Goal: Contribute content: Contribute content

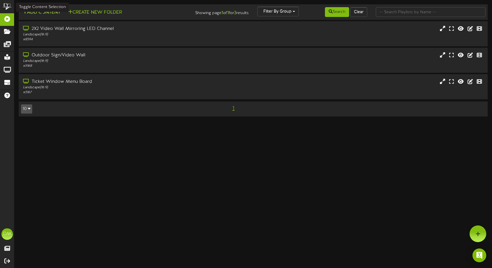
click at [38, 9] on button "Add Content" at bounding box center [41, 12] width 41 height 7
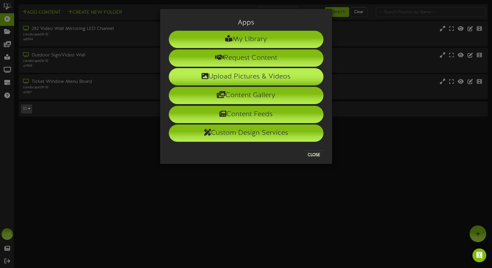
click at [225, 76] on li "Upload Pictures & Videos" at bounding box center [246, 76] width 155 height 17
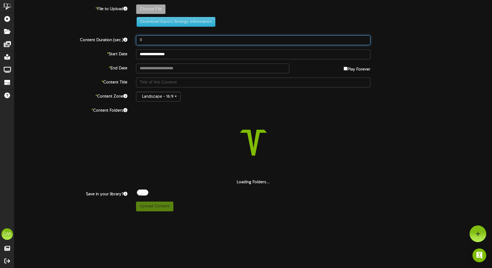
drag, startPoint x: 149, startPoint y: 39, endPoint x: 126, endPoint y: 39, distance: 23.3
click at [126, 39] on div "Content Duration (sec.) 8" at bounding box center [253, 40] width 486 height 10
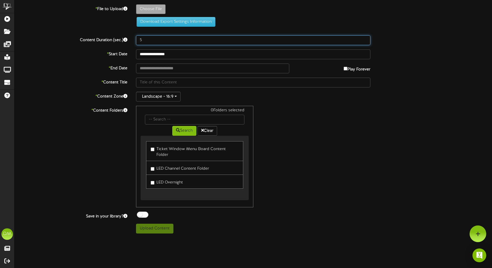
type input "5"
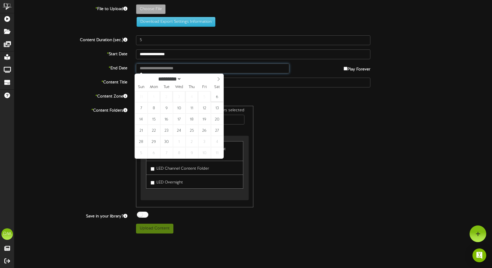
click at [154, 70] on input "text" at bounding box center [213, 69] width 154 height 10
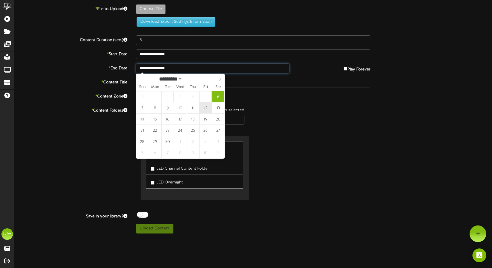
type input "**********"
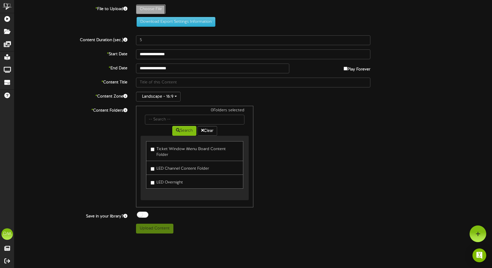
type input "**********"
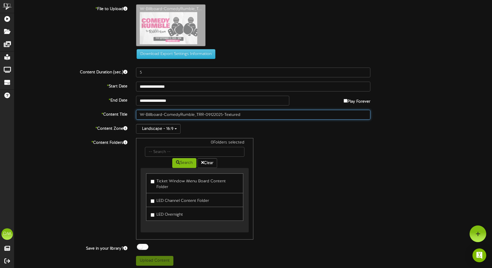
drag, startPoint x: 164, startPoint y: 87, endPoint x: 136, endPoint y: 86, distance: 28.7
click at [136, 87] on div "**********" at bounding box center [252, 134] width 477 height 261
type input ""Comedy Rumble" (09/12/2025)"
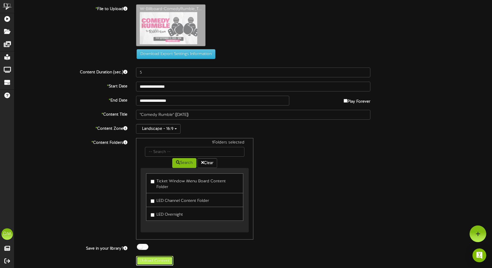
click at [155, 256] on button "Upload Content" at bounding box center [154, 261] width 37 height 10
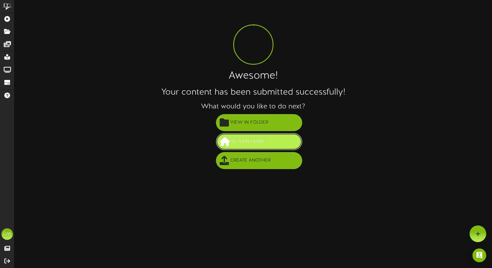
click at [245, 145] on span "Return Home" at bounding box center [248, 141] width 37 height 9
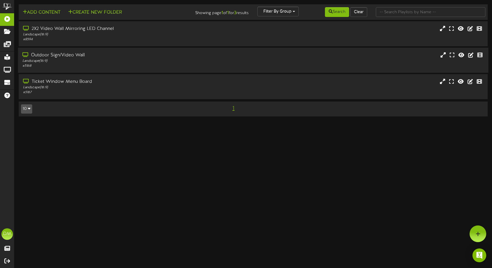
click at [67, 57] on div "Outdoor Sign/Video Wall" at bounding box center [115, 55] width 187 height 7
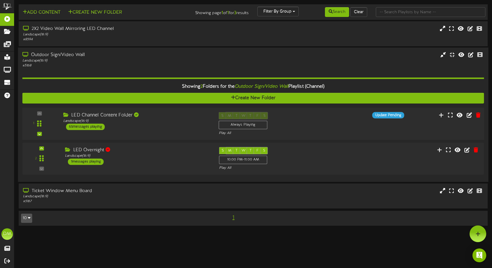
click at [86, 116] on div "LED Channel Content Folder" at bounding box center [136, 115] width 147 height 7
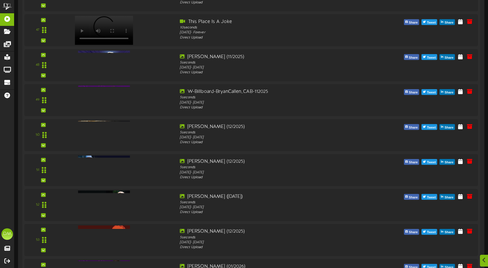
scroll to position [2197, 0]
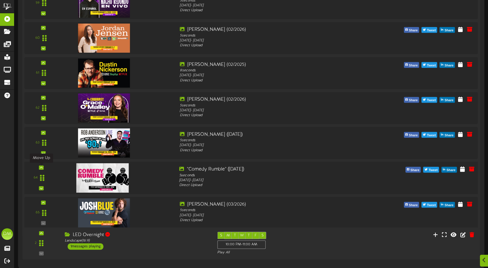
click at [42, 166] on icon at bounding box center [41, 167] width 3 height 3
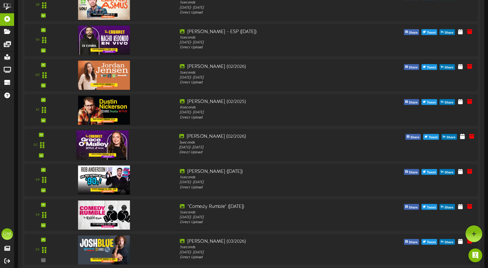
scroll to position [2159, 0]
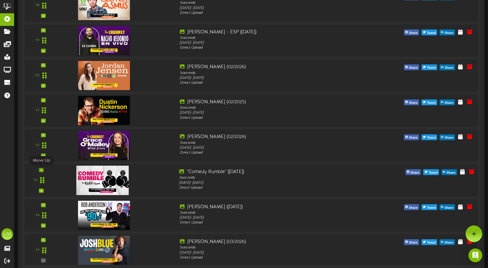
click at [42, 169] on icon at bounding box center [41, 169] width 3 height 3
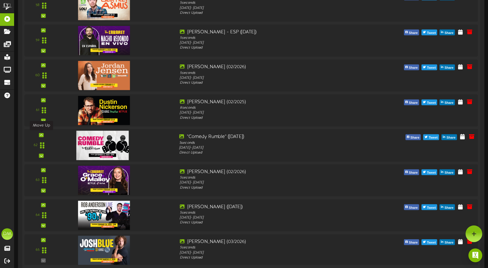
click at [41, 134] on icon at bounding box center [41, 135] width 3 height 3
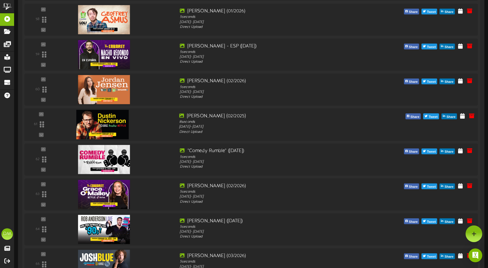
scroll to position [2116, 0]
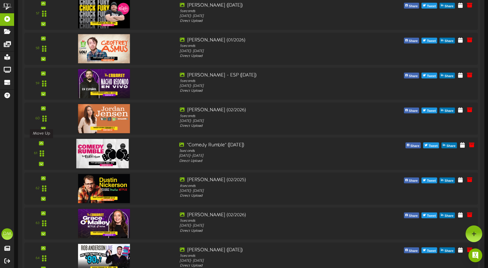
click at [41, 142] on icon at bounding box center [41, 143] width 3 height 3
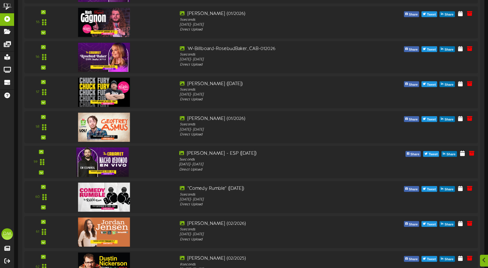
scroll to position [2042, 0]
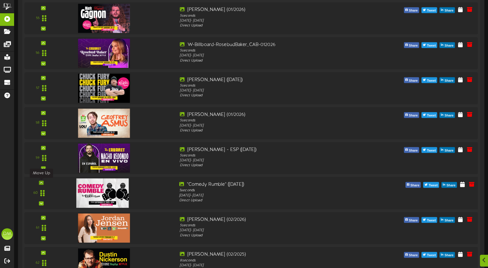
click at [41, 181] on icon at bounding box center [41, 182] width 3 height 3
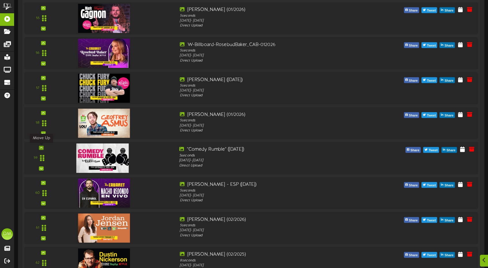
click at [41, 147] on icon at bounding box center [41, 147] width 3 height 3
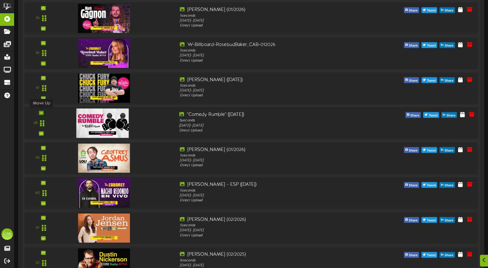
click at [43, 111] on div at bounding box center [41, 113] width 5 height 4
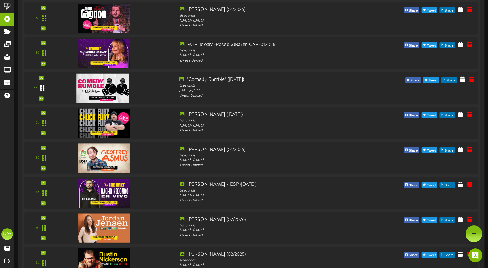
scroll to position [2007, 0]
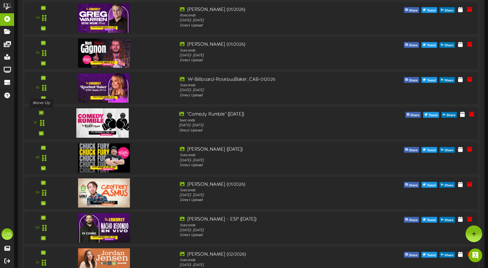
click at [41, 111] on icon at bounding box center [41, 112] width 3 height 3
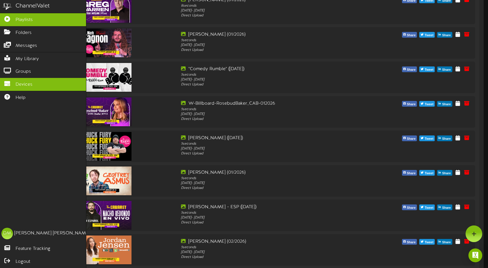
scroll to position [1963, 0]
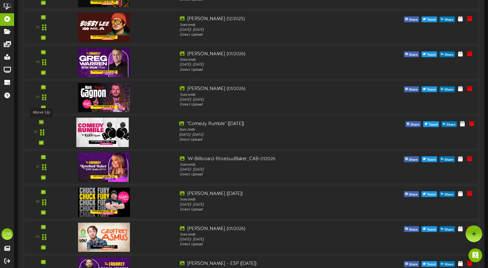
click at [43, 121] on div at bounding box center [41, 122] width 5 height 4
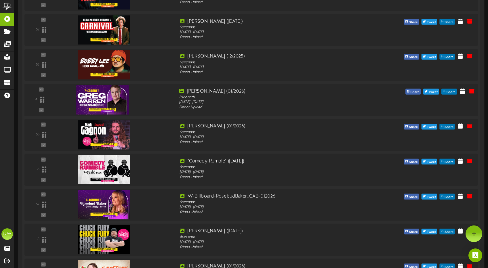
scroll to position [1885, 0]
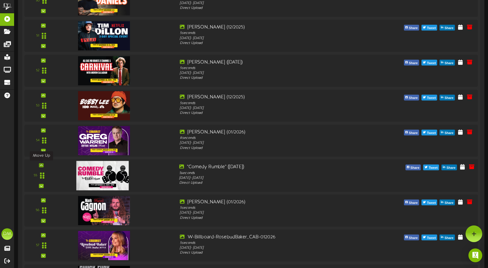
click at [41, 164] on icon at bounding box center [41, 165] width 3 height 3
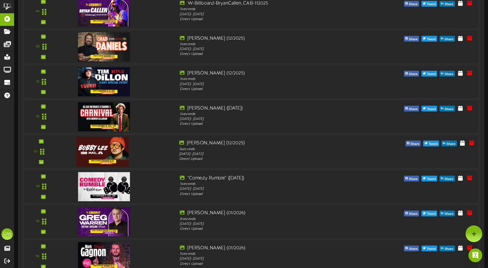
scroll to position [1831, 0]
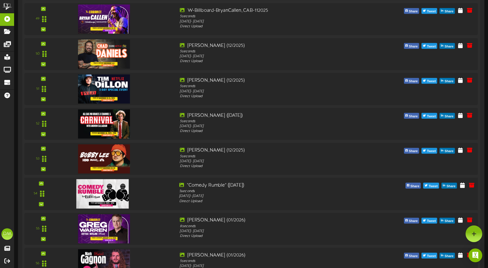
click at [44, 182] on div "54" at bounding box center [40, 194] width 29 height 24
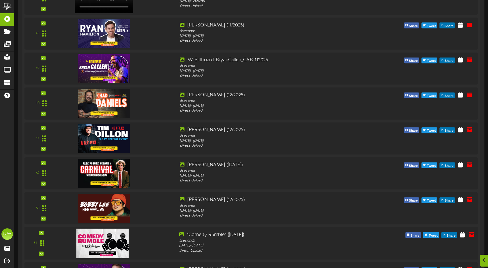
scroll to position [1897, 0]
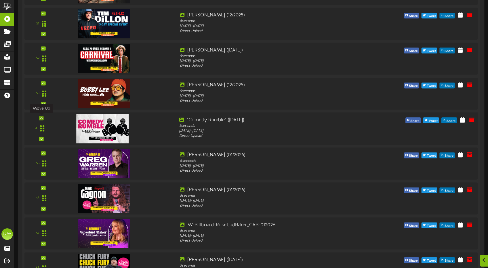
click at [43, 118] on div at bounding box center [41, 118] width 5 height 4
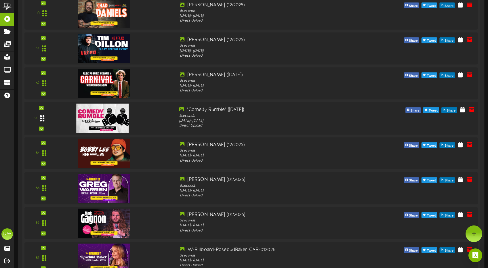
scroll to position [1870, 0]
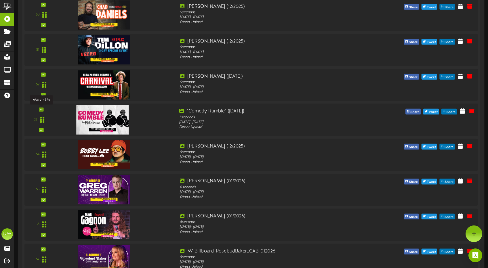
click at [43, 108] on div at bounding box center [41, 110] width 5 height 4
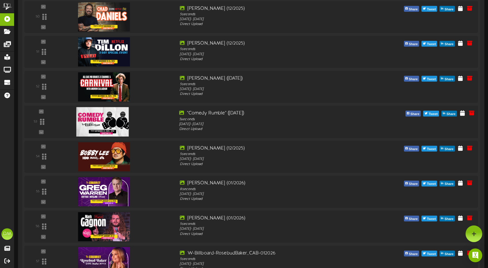
scroll to position [1862, 0]
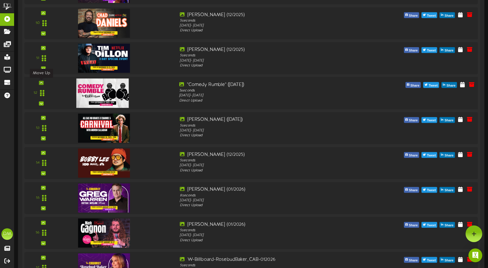
click at [43, 83] on div at bounding box center [41, 83] width 5 height 4
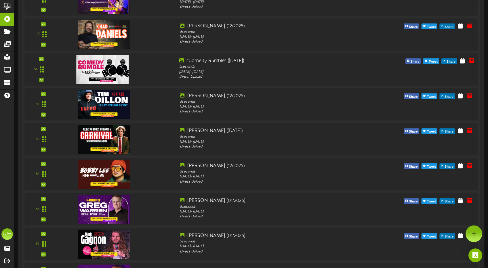
scroll to position [1835, 0]
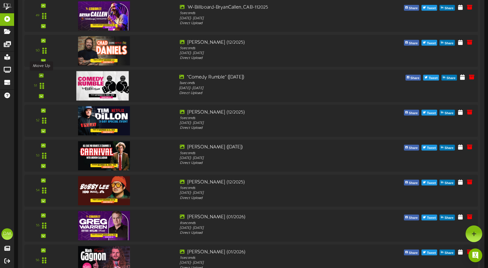
click at [41, 76] on icon at bounding box center [41, 75] width 3 height 3
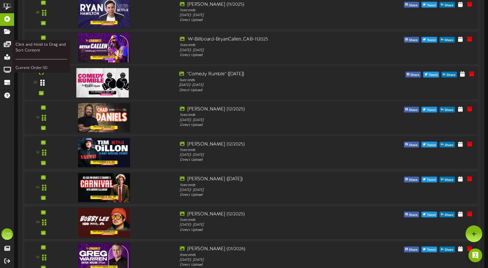
scroll to position [1798, 0]
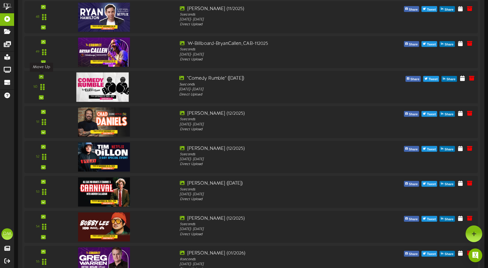
click at [42, 77] on icon at bounding box center [41, 76] width 3 height 3
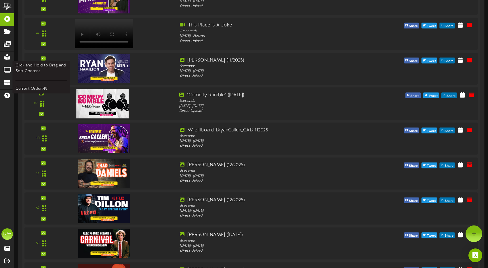
scroll to position [1730, 0]
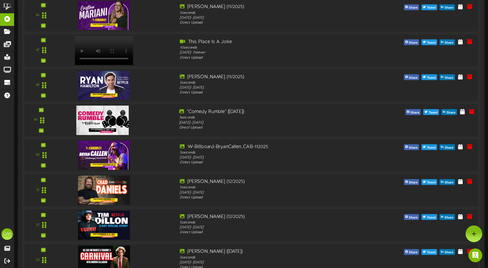
click at [44, 108] on div "49" at bounding box center [251, 120] width 458 height 32
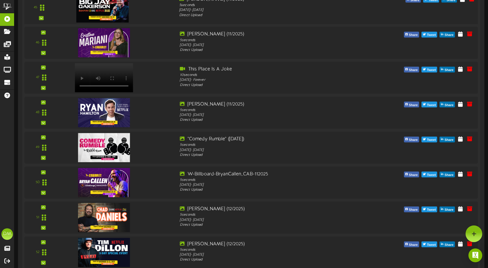
scroll to position [1636, 0]
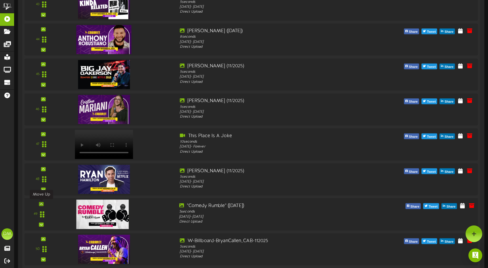
click at [40, 204] on icon at bounding box center [41, 203] width 3 height 3
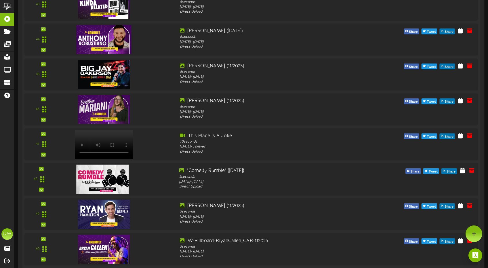
click at [44, 168] on div "48" at bounding box center [40, 180] width 29 height 24
click at [40, 169] on icon at bounding box center [41, 169] width 3 height 3
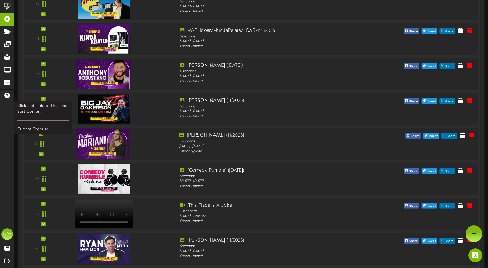
scroll to position [1586, 0]
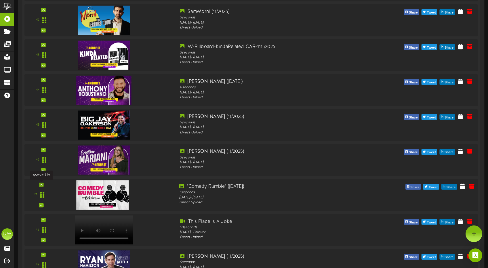
click at [41, 183] on icon at bounding box center [41, 184] width 3 height 3
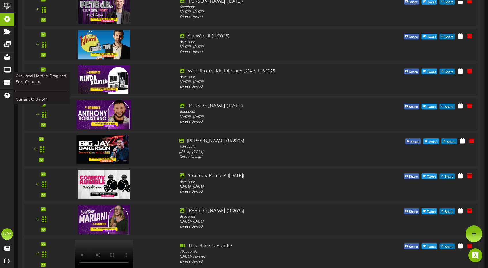
scroll to position [1549, 0]
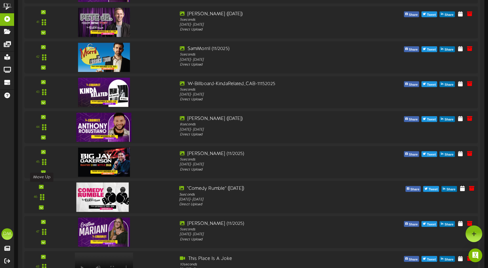
click at [43, 186] on div at bounding box center [41, 187] width 5 height 4
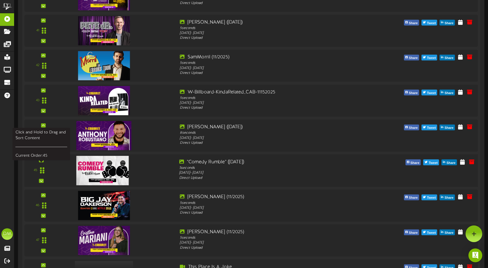
scroll to position [1538, 0]
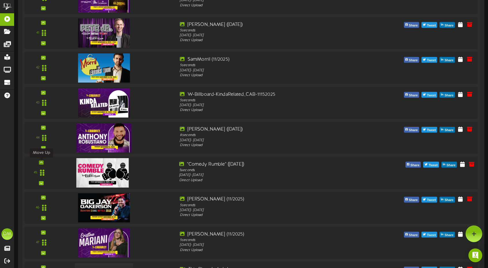
click at [41, 160] on div at bounding box center [41, 162] width 5 height 4
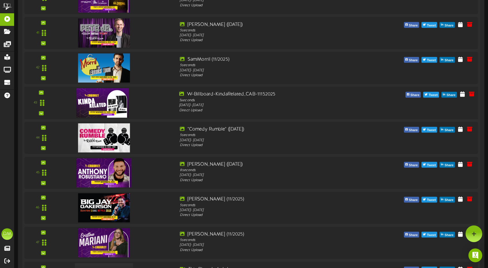
scroll to position [1487, 0]
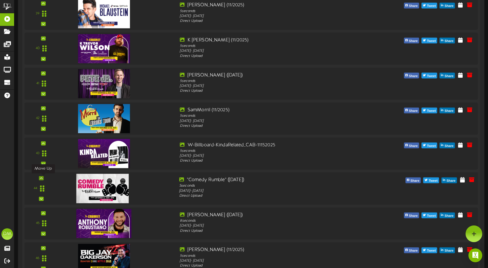
click at [42, 176] on div at bounding box center [41, 178] width 5 height 4
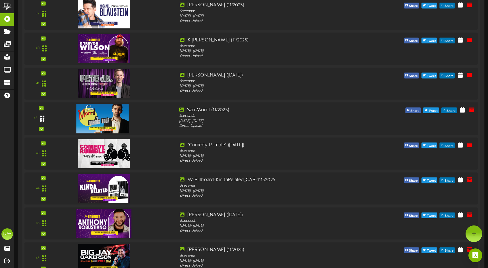
scroll to position [1441, 0]
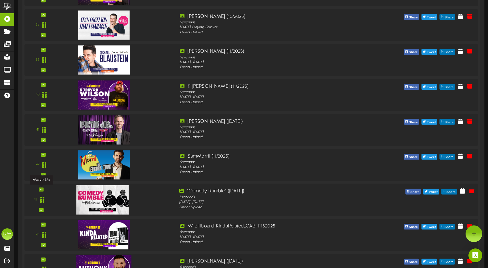
click at [43, 189] on div at bounding box center [41, 189] width 5 height 4
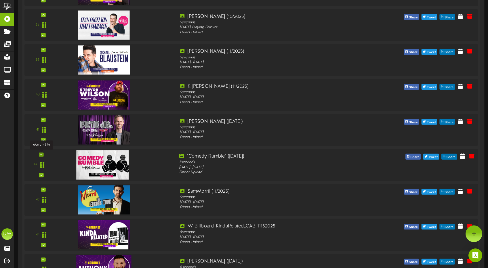
click at [43, 154] on div at bounding box center [41, 154] width 5 height 4
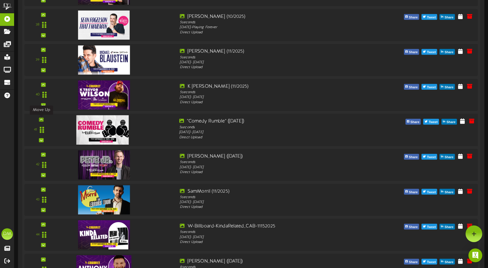
click at [42, 119] on icon at bounding box center [41, 119] width 3 height 3
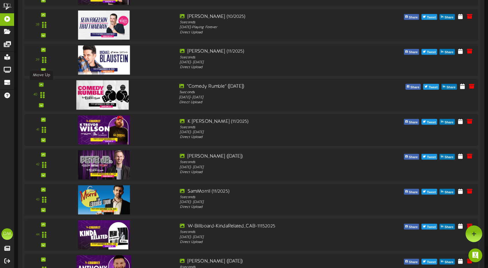
click at [42, 85] on icon at bounding box center [41, 84] width 3 height 3
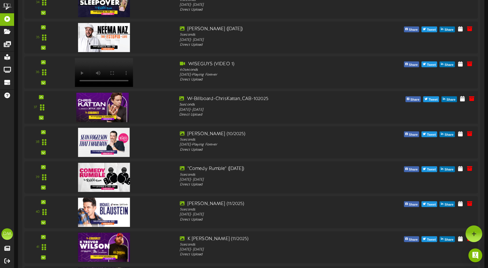
scroll to position [1313, 0]
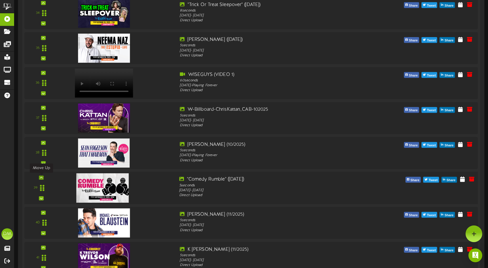
click at [40, 178] on icon at bounding box center [41, 177] width 3 height 3
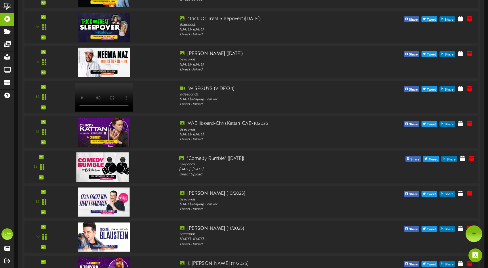
scroll to position [1279, 0]
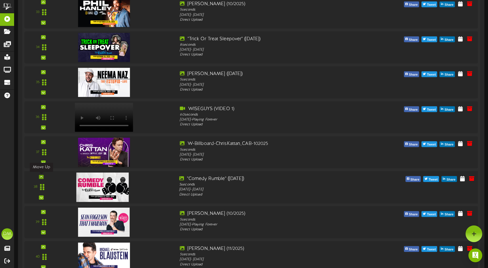
click at [41, 175] on icon at bounding box center [41, 176] width 3 height 3
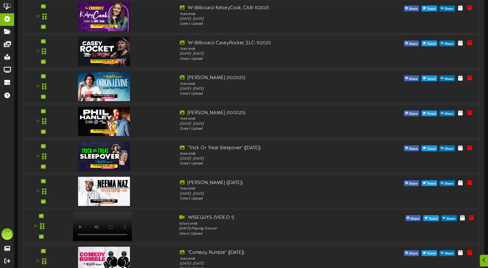
scroll to position [1194, 0]
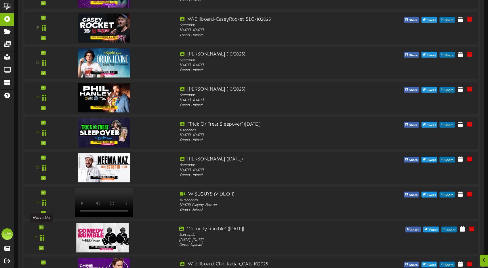
click at [43, 225] on div at bounding box center [41, 227] width 5 height 4
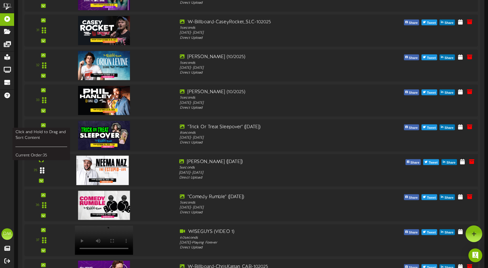
scroll to position [1187, 0]
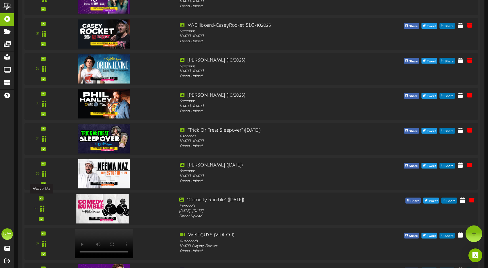
click at [43, 198] on div at bounding box center [41, 198] width 5 height 4
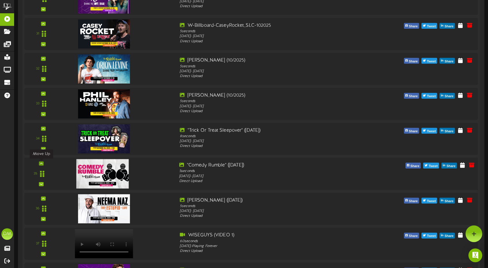
click at [43, 162] on div at bounding box center [41, 163] width 5 height 4
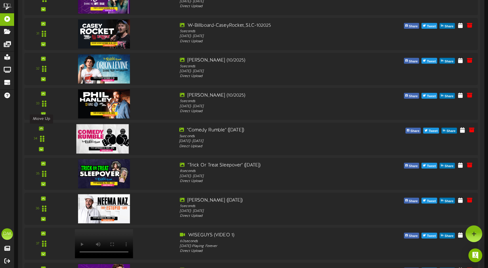
click at [42, 130] on icon at bounding box center [41, 128] width 3 height 3
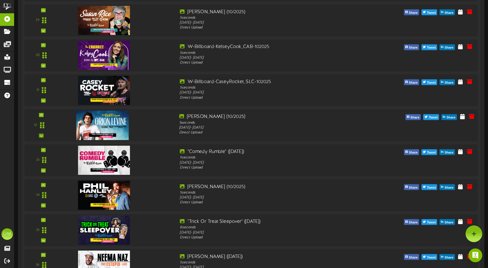
scroll to position [1122, 0]
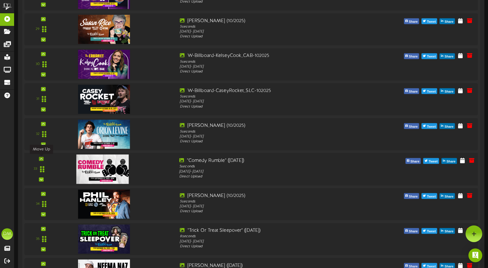
click at [43, 158] on div at bounding box center [41, 159] width 5 height 4
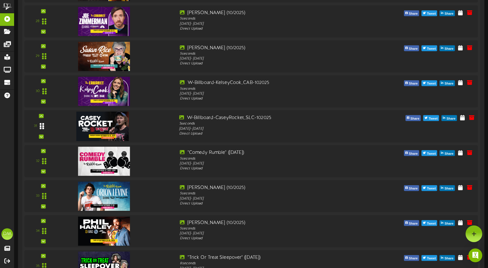
scroll to position [1049, 0]
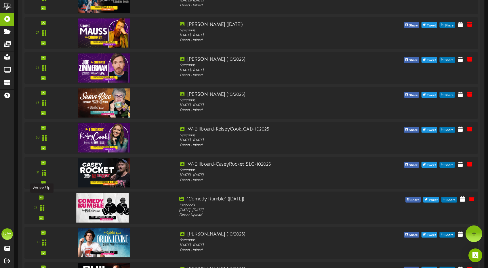
click at [41, 195] on div at bounding box center [41, 197] width 5 height 4
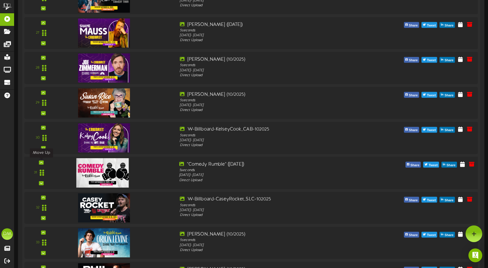
click at [43, 162] on div at bounding box center [41, 162] width 5 height 4
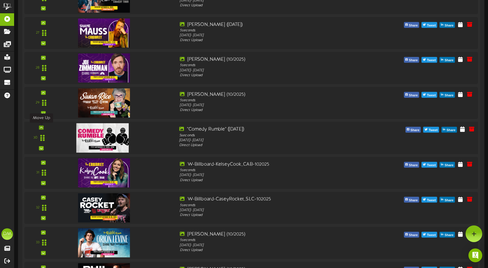
click at [39, 127] on div at bounding box center [41, 128] width 5 height 4
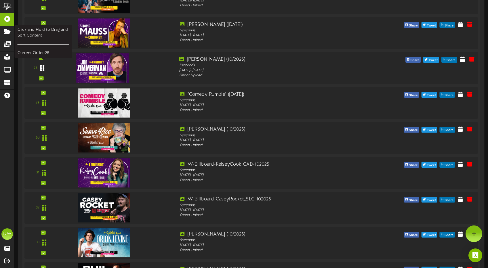
scroll to position [970, 0]
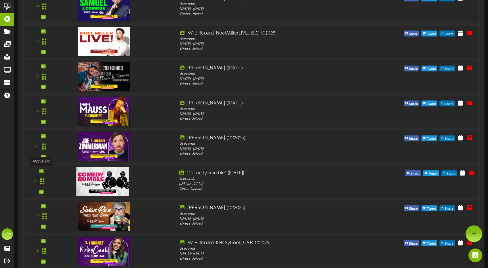
click at [43, 170] on div at bounding box center [41, 171] width 5 height 4
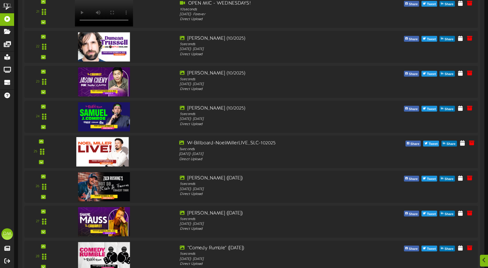
scroll to position [948, 0]
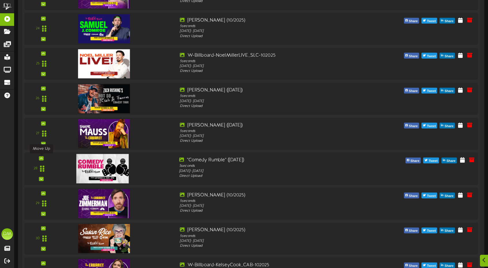
click at [43, 157] on div at bounding box center [41, 158] width 5 height 4
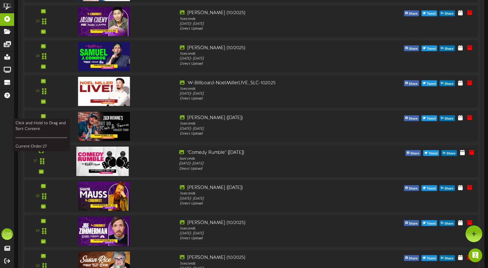
scroll to position [912, 0]
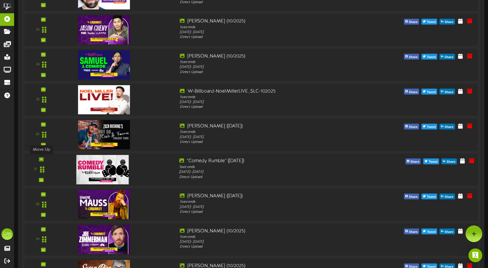
click at [42, 158] on icon at bounding box center [41, 159] width 3 height 3
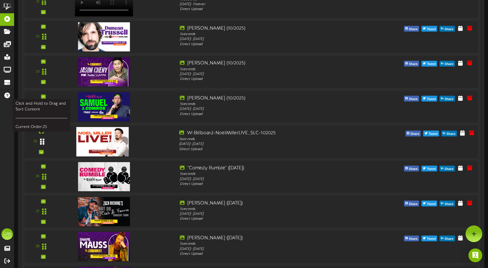
scroll to position [869, 0]
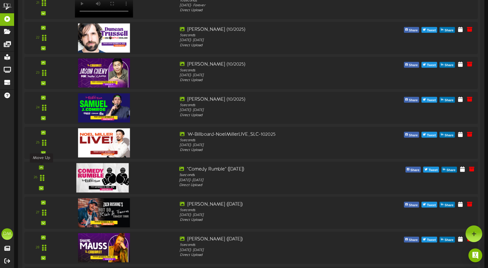
click at [43, 166] on div at bounding box center [41, 167] width 5 height 4
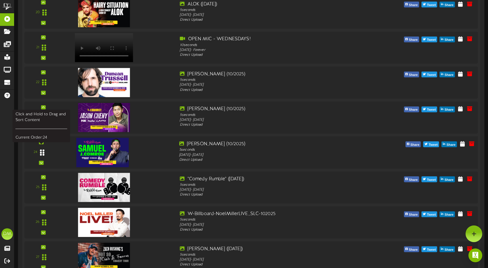
scroll to position [824, 0]
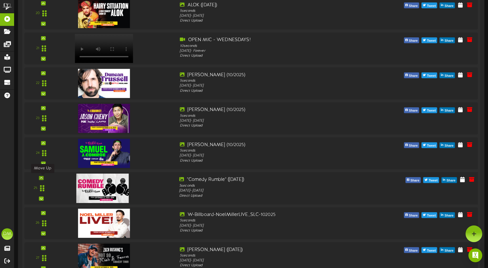
click at [43, 178] on div at bounding box center [41, 178] width 5 height 4
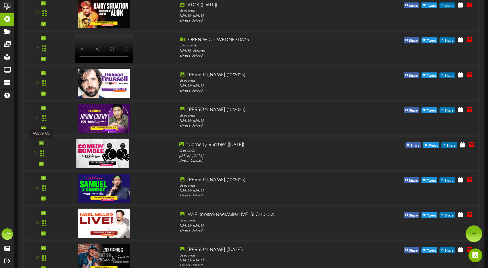
click at [41, 144] on icon at bounding box center [41, 142] width 3 height 3
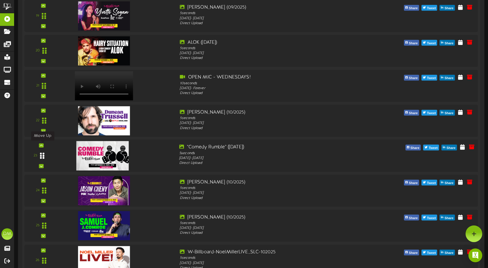
scroll to position [786, 0]
click at [40, 146] on icon at bounding box center [41, 145] width 3 height 3
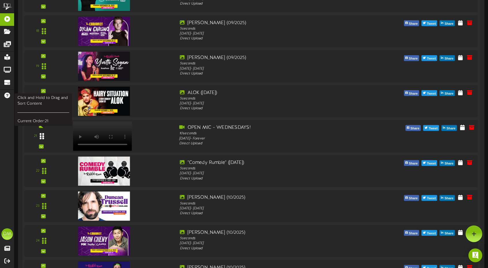
scroll to position [719, 0]
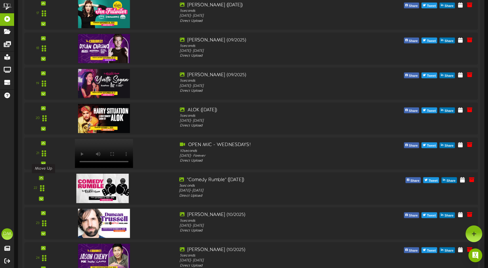
click at [41, 178] on icon at bounding box center [41, 177] width 3 height 3
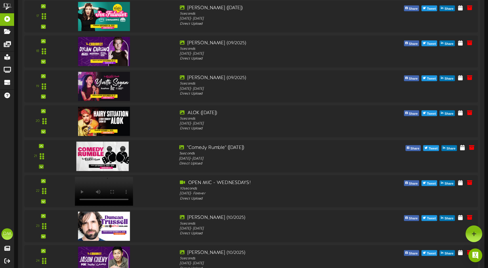
scroll to position [707, 0]
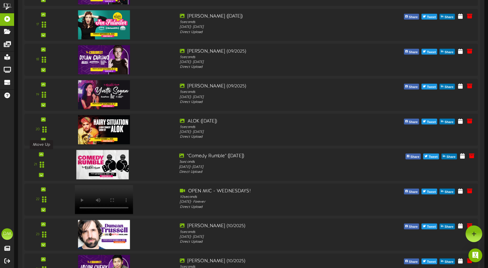
click at [43, 155] on div at bounding box center [41, 154] width 5 height 4
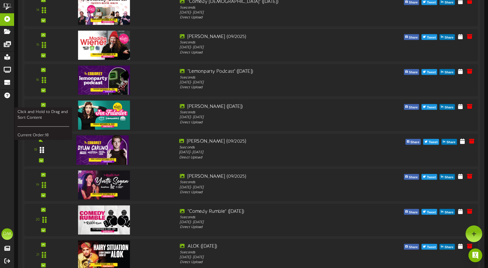
scroll to position [616, 0]
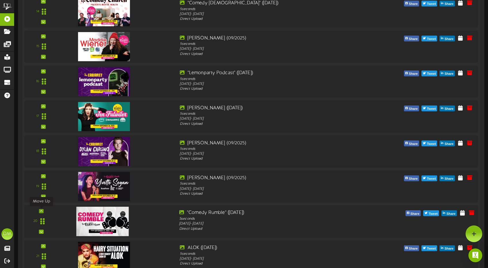
click at [40, 211] on div at bounding box center [41, 211] width 5 height 4
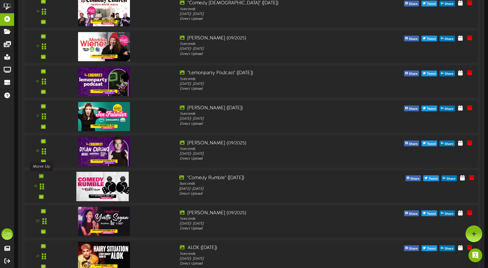
click at [41, 177] on icon at bounding box center [41, 175] width 3 height 3
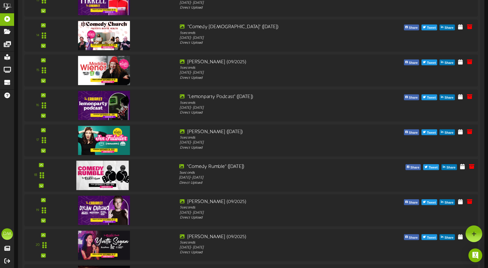
scroll to position [591, 0]
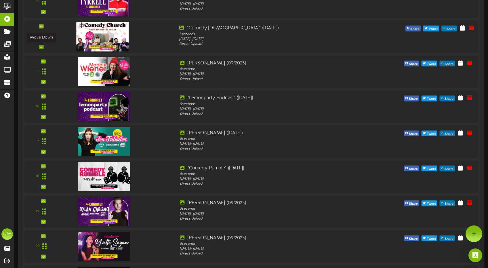
click at [41, 46] on icon at bounding box center [41, 46] width 3 height 3
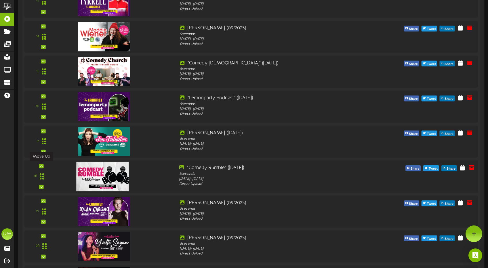
click at [42, 165] on div at bounding box center [41, 166] width 5 height 4
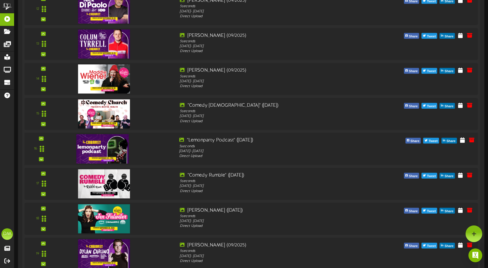
scroll to position [548, 0]
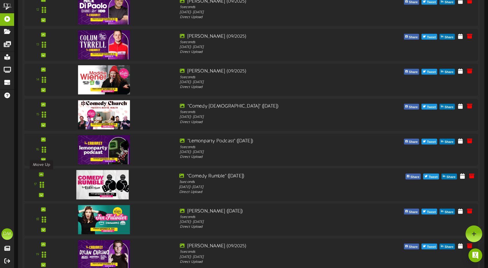
click at [42, 172] on div at bounding box center [41, 174] width 5 height 4
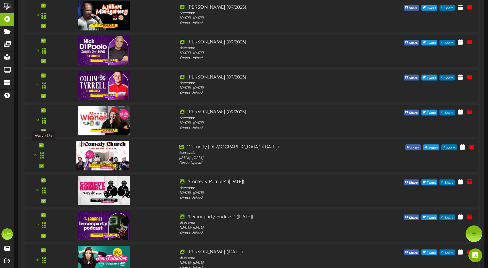
scroll to position [457, 0]
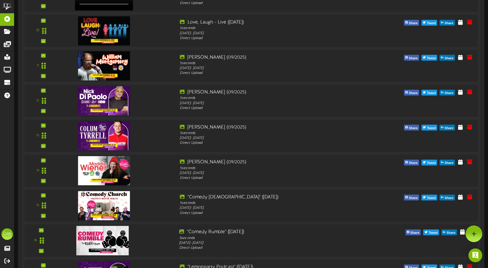
click at [44, 230] on div "16" at bounding box center [40, 241] width 29 height 24
click at [39, 228] on div at bounding box center [41, 230] width 5 height 4
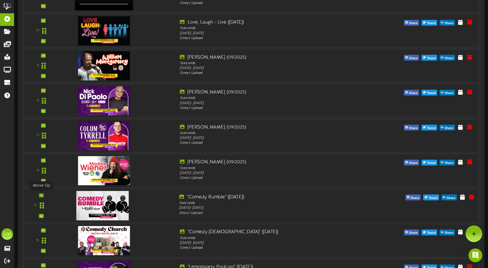
click at [42, 194] on icon at bounding box center [41, 195] width 3 height 3
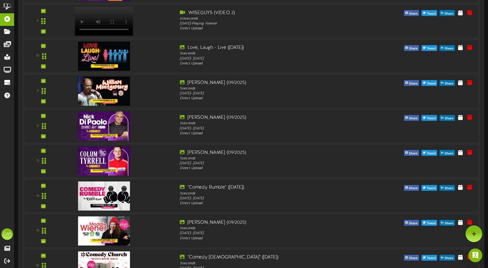
scroll to position [428, 0]
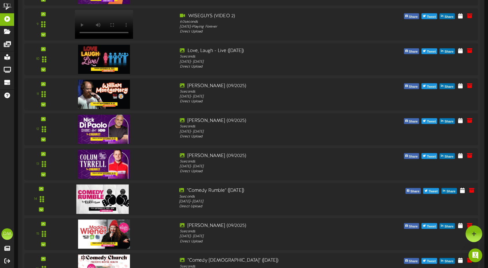
click at [44, 188] on div "14" at bounding box center [40, 199] width 29 height 24
click at [42, 187] on icon at bounding box center [41, 188] width 3 height 3
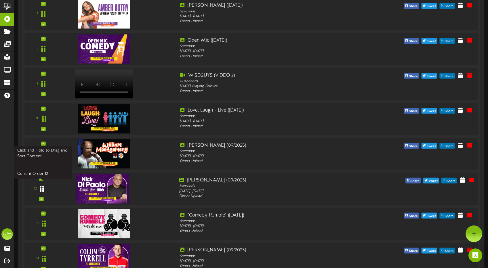
scroll to position [367, 0]
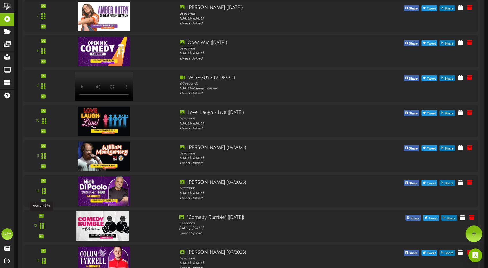
click at [41, 215] on icon at bounding box center [41, 215] width 3 height 3
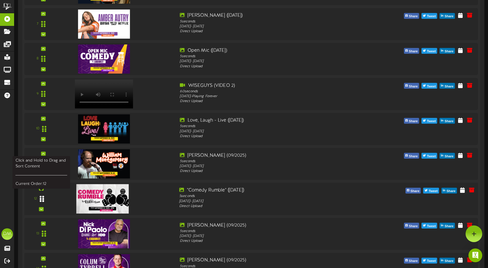
scroll to position [357, 0]
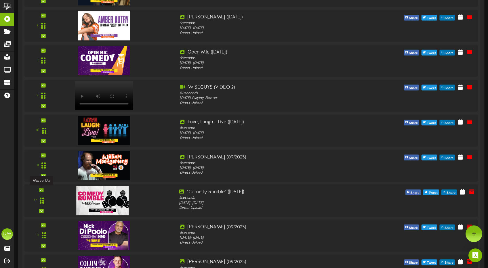
click at [43, 189] on div at bounding box center [41, 190] width 5 height 4
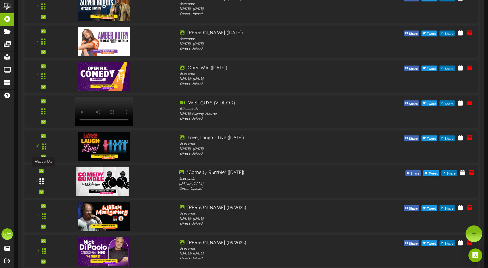
scroll to position [322, 0]
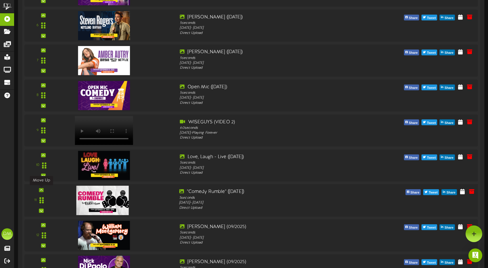
click at [41, 189] on icon at bounding box center [41, 190] width 3 height 3
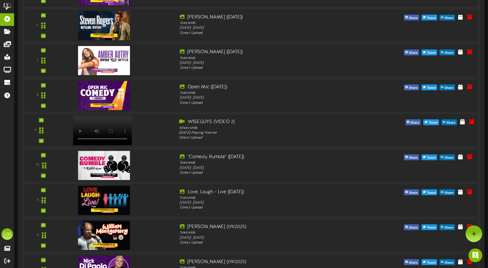
scroll to position [224, 0]
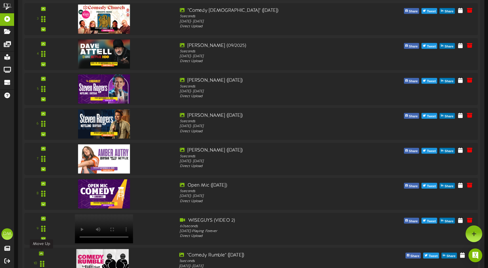
click at [43, 252] on div at bounding box center [41, 253] width 5 height 4
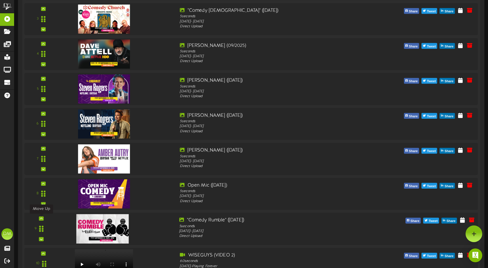
click at [43, 218] on div at bounding box center [41, 218] width 5 height 4
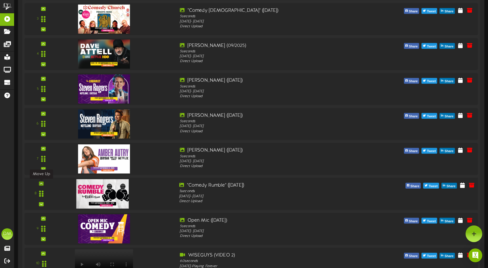
click at [41, 183] on icon at bounding box center [41, 183] width 3 height 3
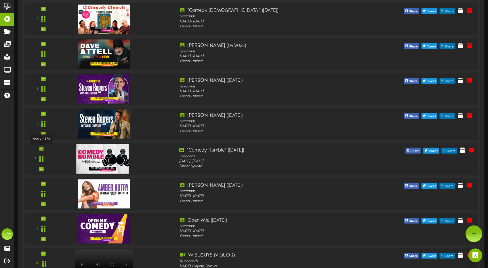
click at [40, 148] on icon at bounding box center [41, 148] width 3 height 3
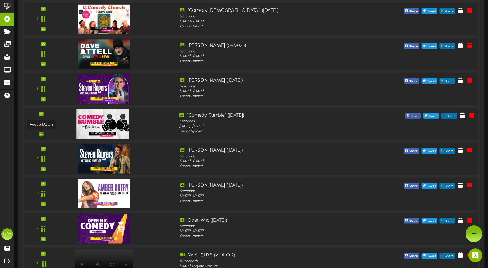
click at [41, 135] on icon at bounding box center [41, 134] width 3 height 3
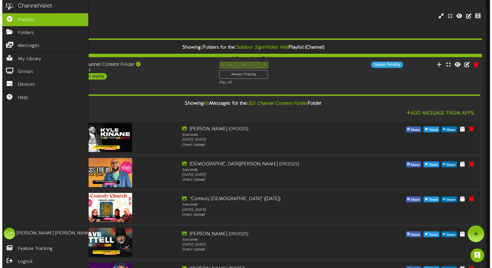
scroll to position [0, 0]
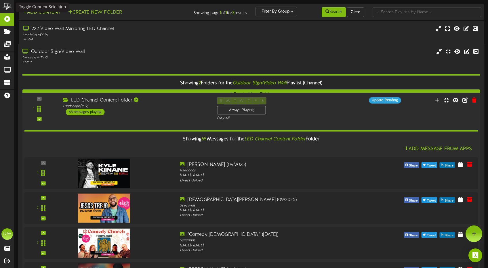
click at [34, 14] on button "Add Content" at bounding box center [41, 12] width 41 height 7
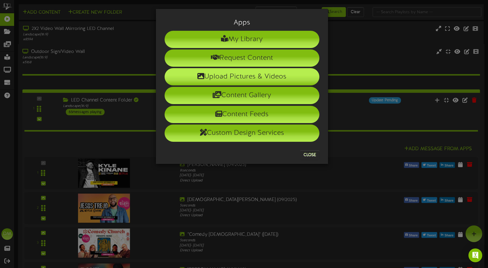
click at [231, 79] on li "Upload Pictures & Videos" at bounding box center [241, 76] width 155 height 17
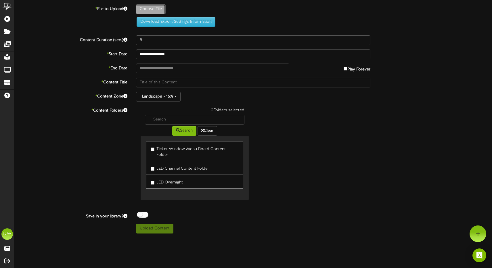
type input "**********"
type input "W-Billboard-TFKB_TRR-09132025"
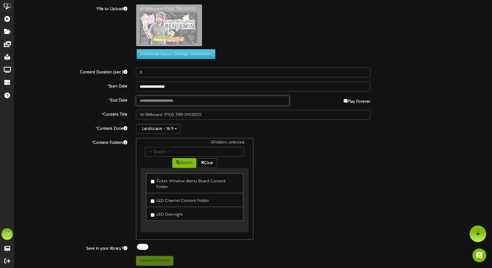
click at [150, 98] on input "text" at bounding box center [213, 101] width 154 height 10
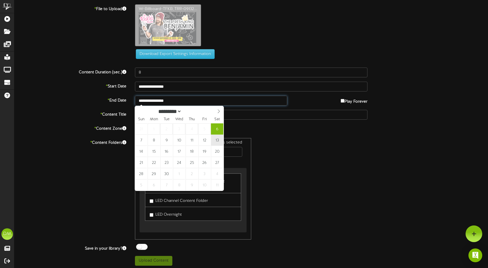
type input "**********"
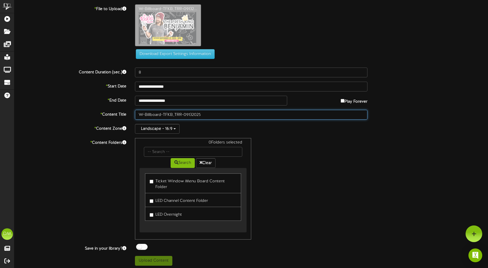
click at [163, 114] on input "W-Billboard-TFKB_TRR-09132025" at bounding box center [251, 115] width 232 height 10
drag, startPoint x: 184, startPoint y: 114, endPoint x: 103, endPoint y: 99, distance: 81.8
click at [103, 99] on div "**********" at bounding box center [250, 134] width 473 height 261
click at [166, 114] on input "The Fresh Kind Benjamin (09/00132025" at bounding box center [251, 115] width 232 height 10
click at [198, 114] on input "The Fresh King Benjamin (09/00132025" at bounding box center [251, 115] width 232 height 10
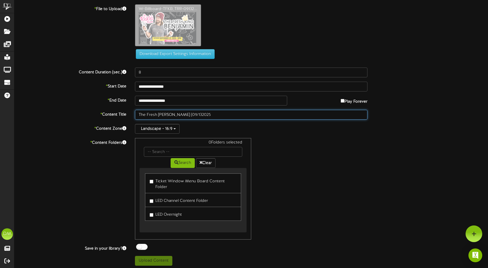
click at [197, 114] on input "The Fresh King Benjamin (09/132025" at bounding box center [251, 115] width 232 height 10
click at [218, 117] on input "The Fresh King Benjamin (09/13/2025" at bounding box center [251, 115] width 232 height 10
type input "The Fresh King Benjamin (09/13/2025)"
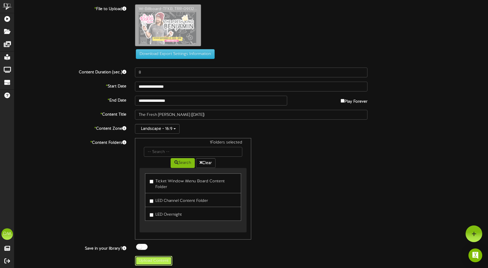
click at [152, 259] on button "Upload Content" at bounding box center [153, 261] width 37 height 10
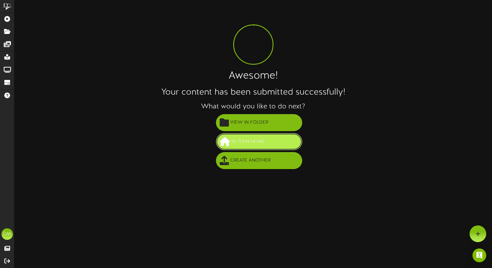
click at [244, 138] on span "Return Home" at bounding box center [248, 141] width 37 height 9
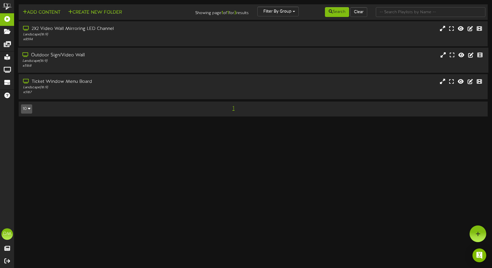
click at [87, 50] on div "Outdoor Sign/Video Wall Landscape ( 16:9 ) # 5168" at bounding box center [253, 60] width 470 height 25
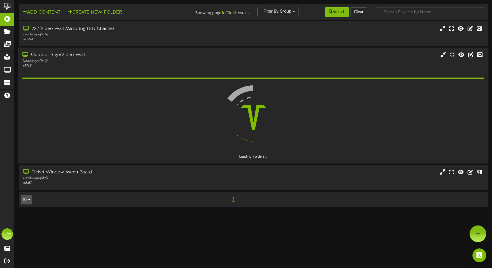
click at [86, 57] on div "Outdoor Sign/Video Wall" at bounding box center [115, 55] width 187 height 7
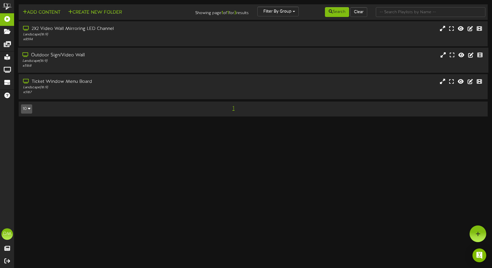
click at [86, 57] on div "Outdoor Sign/Video Wall" at bounding box center [115, 55] width 187 height 7
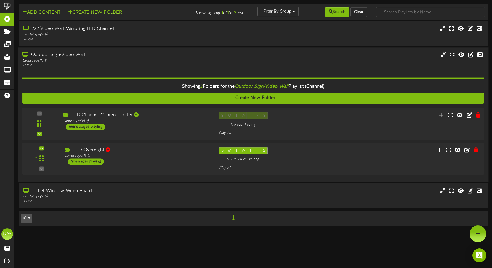
click at [99, 109] on div "1 Landscape (" at bounding box center [253, 124] width 466 height 32
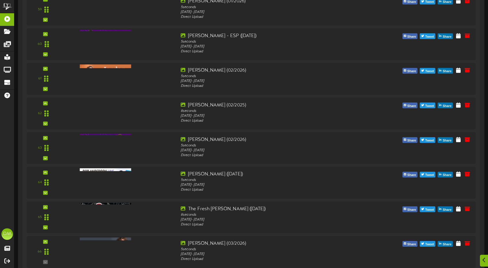
scroll to position [2276, 0]
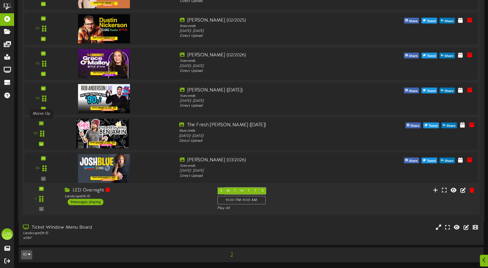
click at [43, 124] on div at bounding box center [41, 123] width 5 height 4
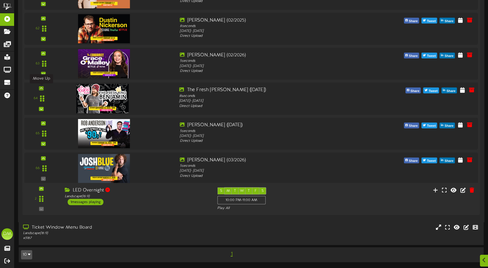
click at [39, 87] on div at bounding box center [41, 88] width 5 height 4
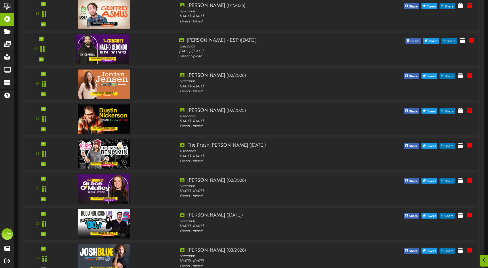
scroll to position [2186, 0]
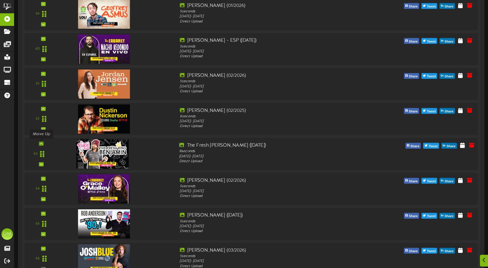
click at [41, 142] on icon at bounding box center [41, 143] width 3 height 3
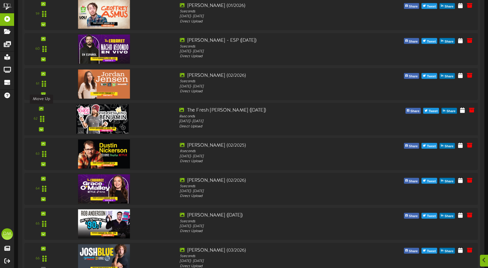
click at [41, 107] on div at bounding box center [41, 109] width 5 height 4
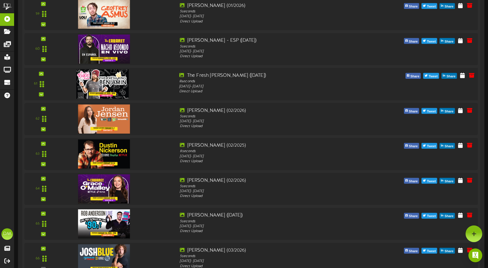
scroll to position [2096, 0]
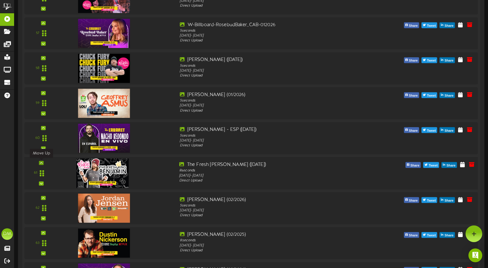
click at [41, 163] on icon at bounding box center [41, 162] width 3 height 3
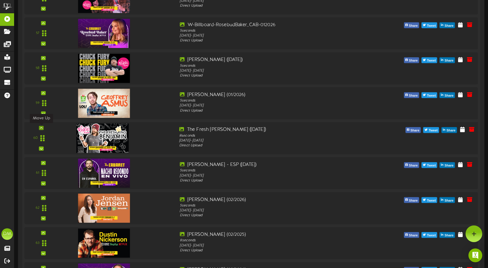
click at [40, 127] on icon at bounding box center [41, 127] width 3 height 3
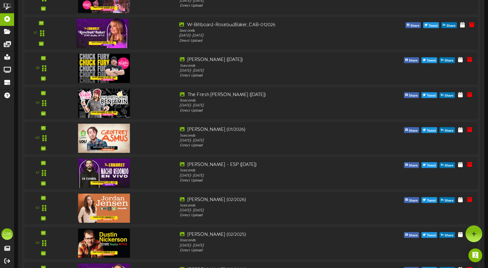
scroll to position [2043, 0]
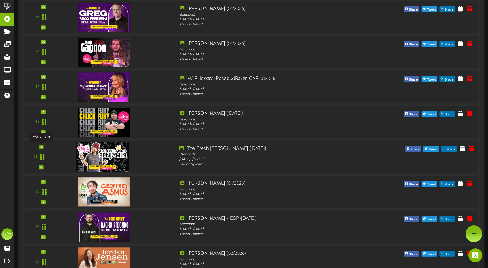
click at [40, 145] on div at bounding box center [41, 147] width 5 height 4
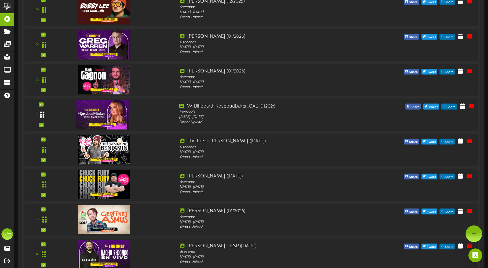
scroll to position [1989, 0]
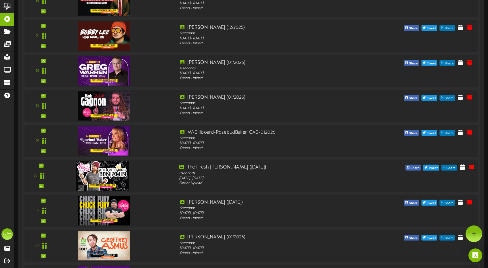
click at [43, 163] on div "58" at bounding box center [251, 176] width 458 height 32
click at [40, 165] on icon at bounding box center [41, 165] width 3 height 3
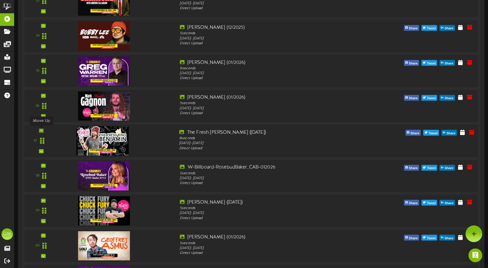
click at [43, 131] on div at bounding box center [41, 130] width 5 height 4
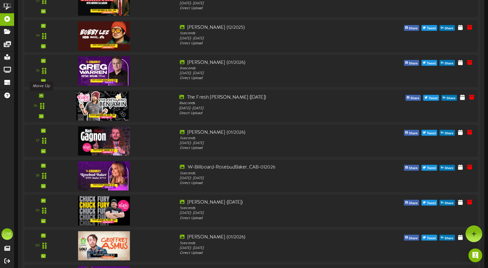
click at [43, 95] on div at bounding box center [41, 95] width 5 height 4
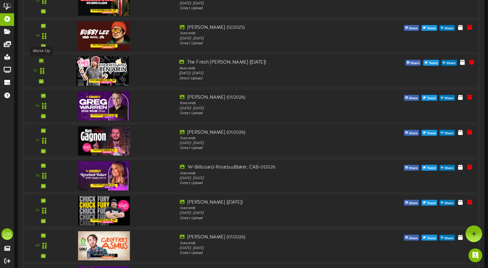
click at [42, 60] on icon at bounding box center [41, 60] width 3 height 3
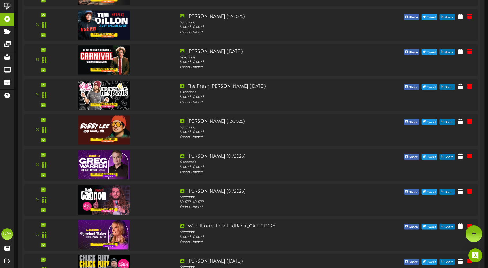
scroll to position [1828, 0]
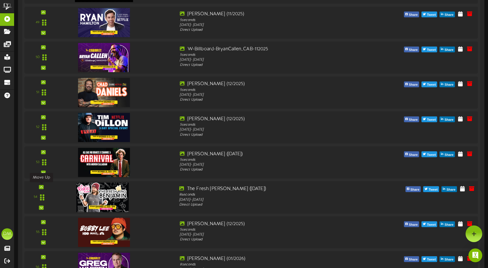
click at [39, 187] on div at bounding box center [41, 187] width 5 height 4
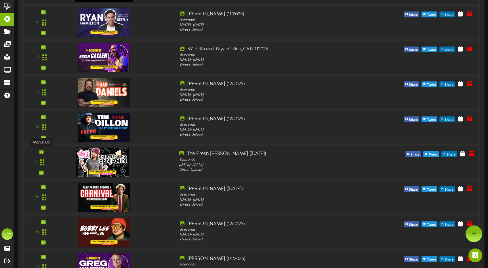
click at [41, 151] on icon at bounding box center [41, 152] width 3 height 3
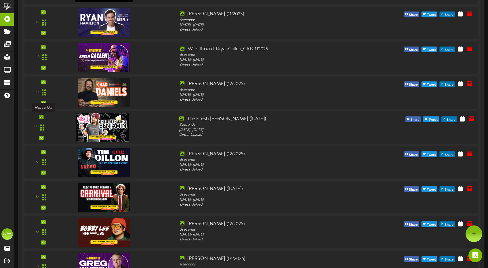
click at [43, 118] on div at bounding box center [41, 117] width 5 height 4
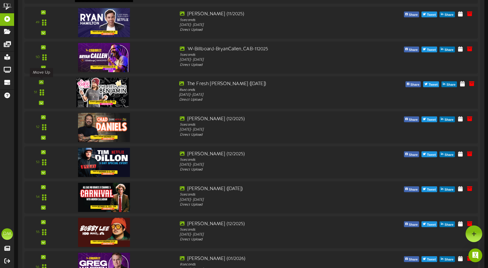
click at [43, 81] on div at bounding box center [41, 82] width 5 height 4
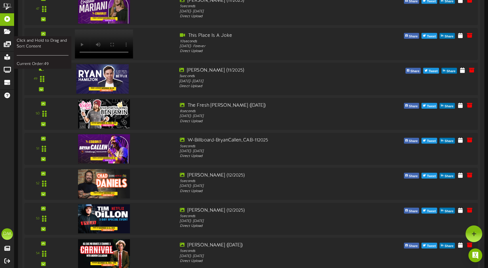
scroll to position [1756, 0]
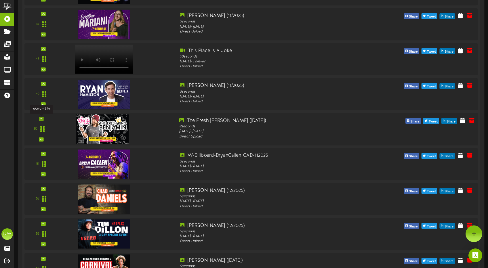
click at [43, 118] on div at bounding box center [41, 119] width 5 height 4
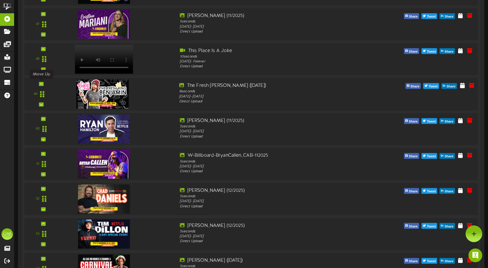
click at [41, 83] on icon at bounding box center [41, 83] width 3 height 3
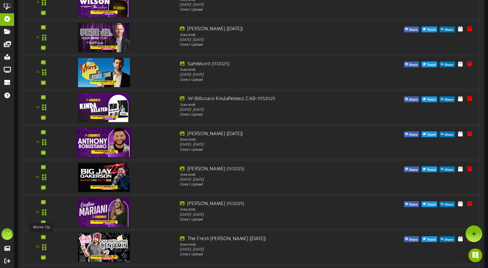
scroll to position [1567, 0]
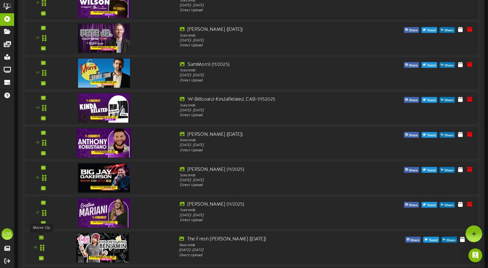
click at [43, 237] on div at bounding box center [41, 237] width 5 height 4
click at [40, 237] on div "48" at bounding box center [40, 248] width 29 height 24
